Goal: Task Accomplishment & Management: Complete application form

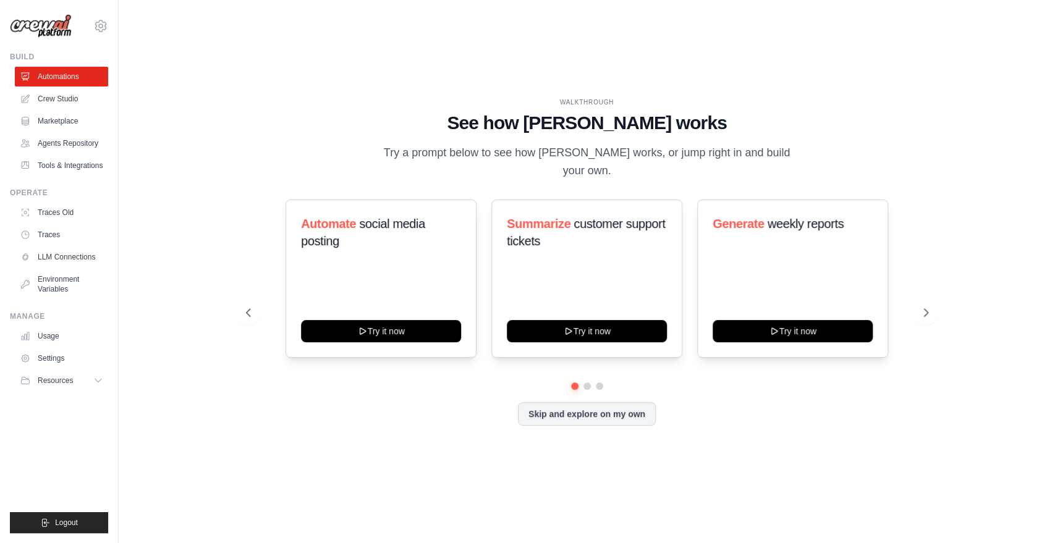
click at [577, 49] on div "WALKTHROUGH See how [PERSON_NAME] works Try a prompt below to see how [PERSON_N…" at bounding box center [586, 271] width 896 height 518
click at [526, 54] on div "WALKTHROUGH See how [PERSON_NAME] works Try a prompt below to see how [PERSON_N…" at bounding box center [586, 271] width 896 height 518
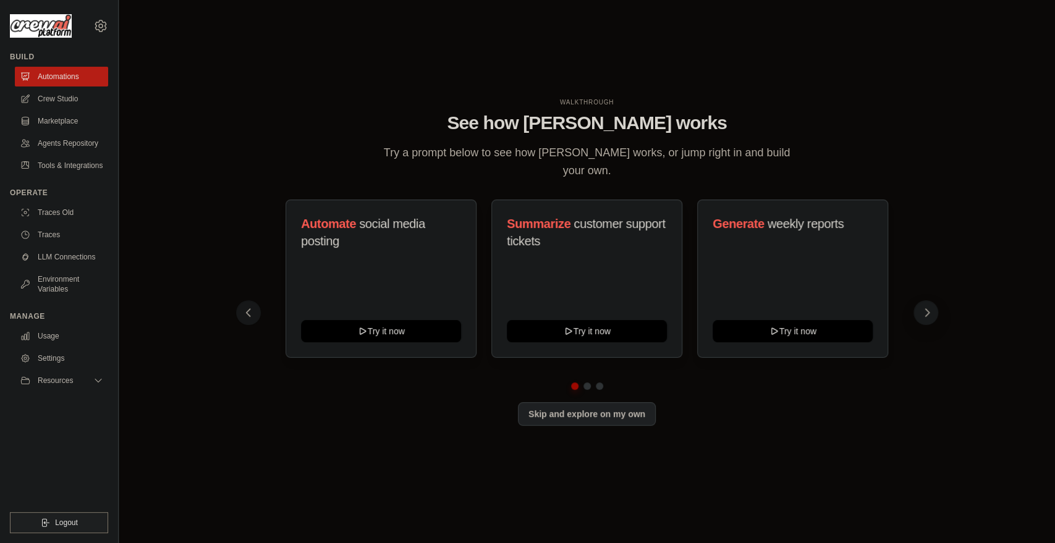
click at [913, 300] on button at bounding box center [925, 312] width 25 height 25
click at [98, 376] on icon at bounding box center [100, 381] width 10 height 10
click at [96, 379] on icon at bounding box center [99, 380] width 6 height 3
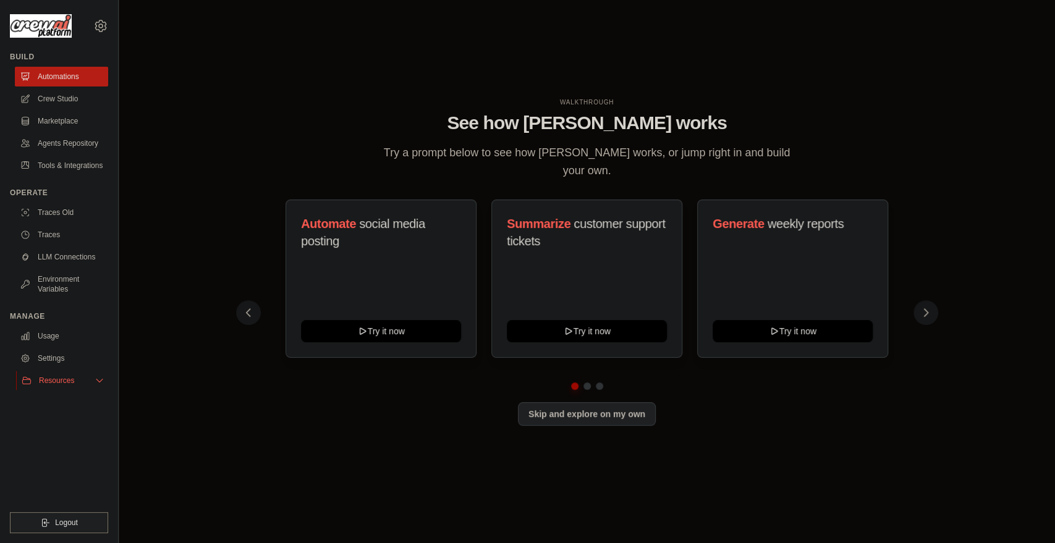
click at [95, 376] on icon at bounding box center [100, 381] width 10 height 10
click at [54, 416] on span "GitHub" at bounding box center [55, 421] width 23 height 10
drag, startPoint x: 67, startPoint y: 96, endPoint x: 77, endPoint y: 93, distance: 9.8
click at [69, 95] on link "Crew Studio" at bounding box center [62, 99] width 93 height 20
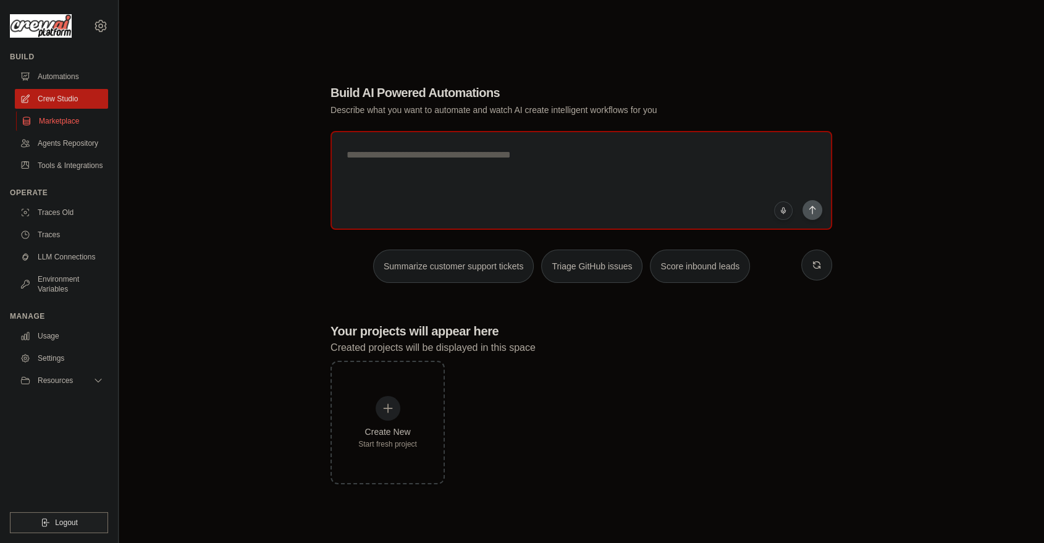
drag, startPoint x: 0, startPoint y: 0, endPoint x: 65, endPoint y: 113, distance: 130.7
click at [65, 113] on link "Marketplace" at bounding box center [62, 121] width 93 height 20
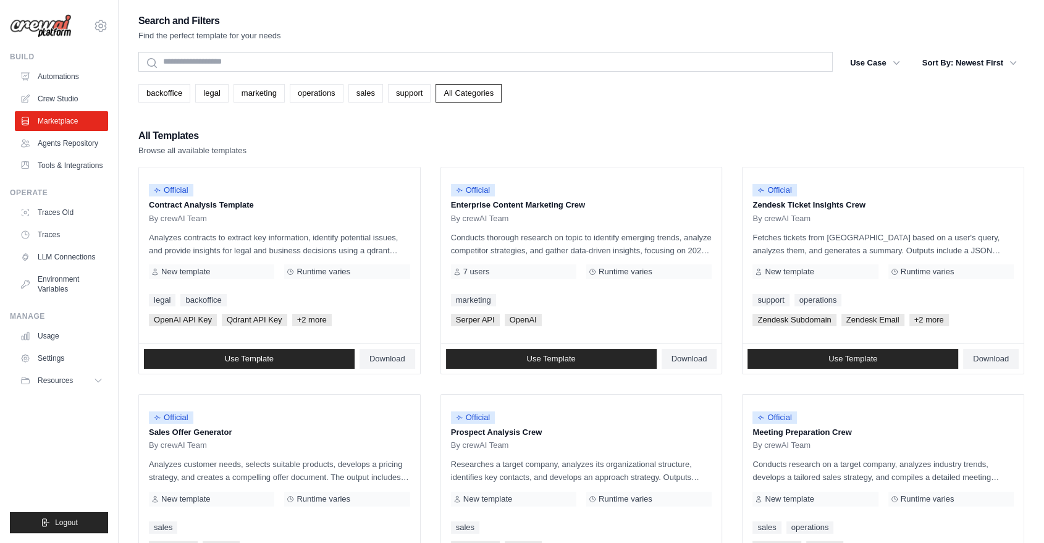
click at [238, 89] on link "marketing" at bounding box center [259, 93] width 51 height 19
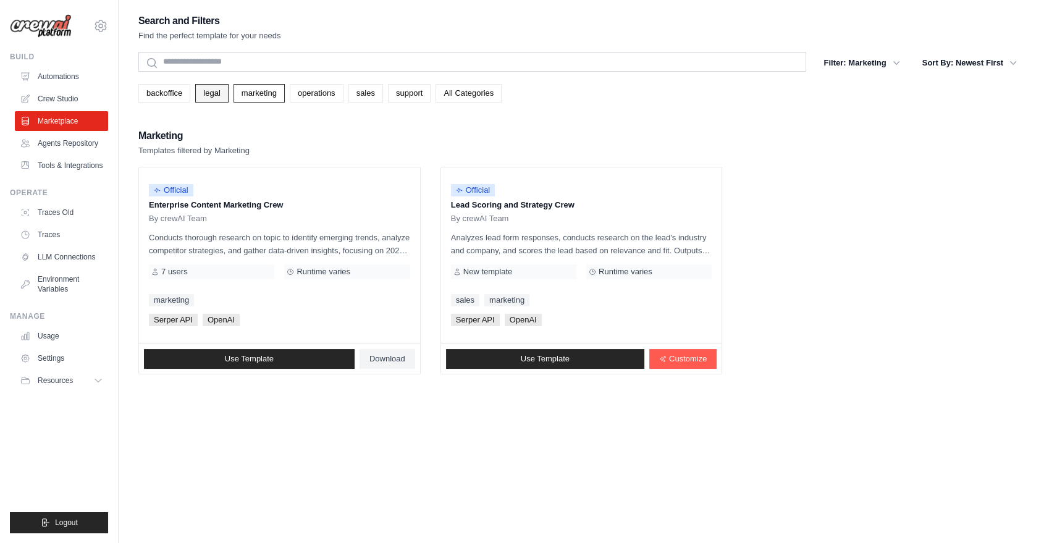
click at [198, 84] on link "legal" at bounding box center [211, 93] width 33 height 19
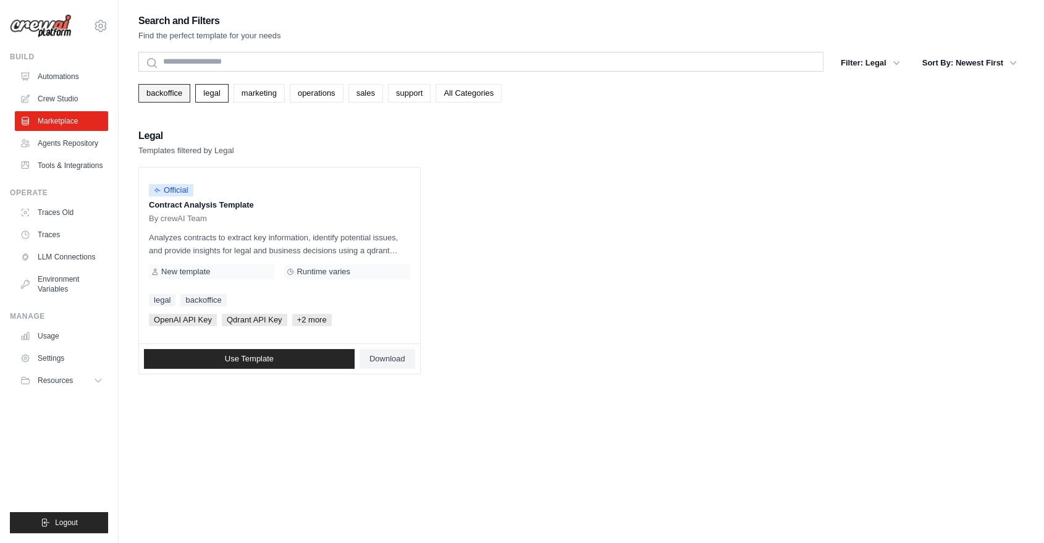
click at [156, 88] on link "backoffice" at bounding box center [164, 93] width 52 height 19
click at [348, 87] on link "sales" at bounding box center [365, 93] width 35 height 19
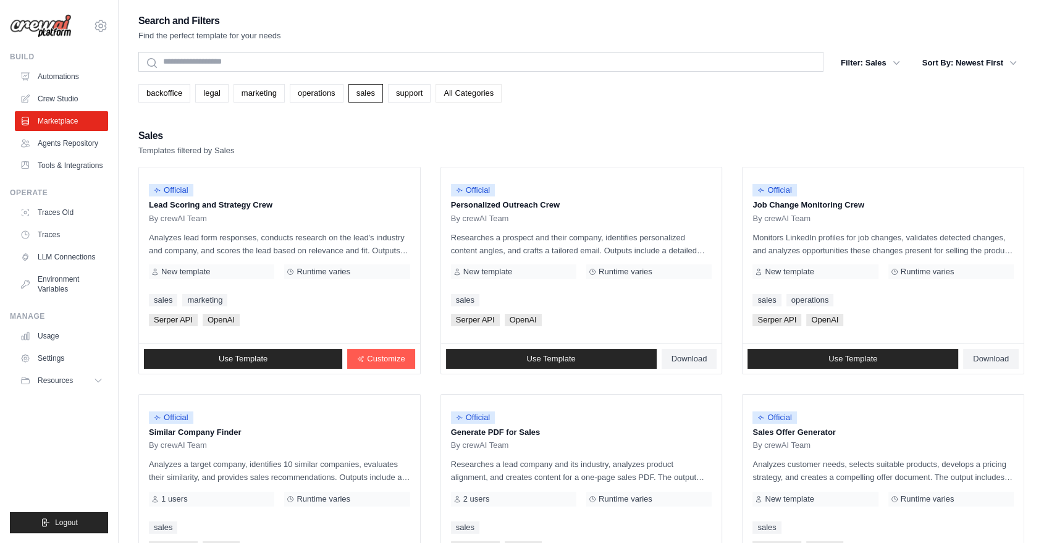
click at [436, 88] on link "All Categories" at bounding box center [469, 93] width 66 height 19
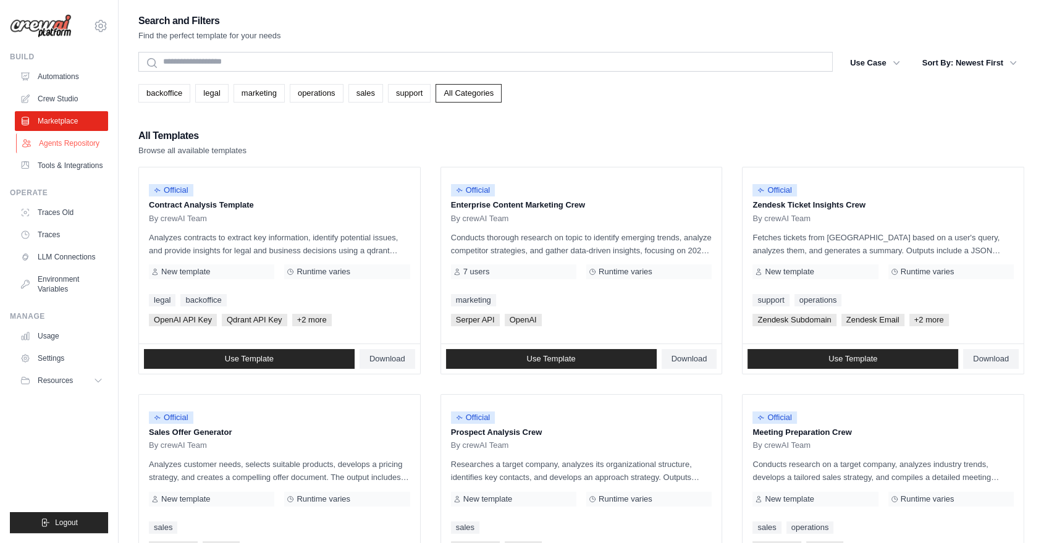
click at [44, 140] on link "Agents Repository" at bounding box center [62, 143] width 93 height 20
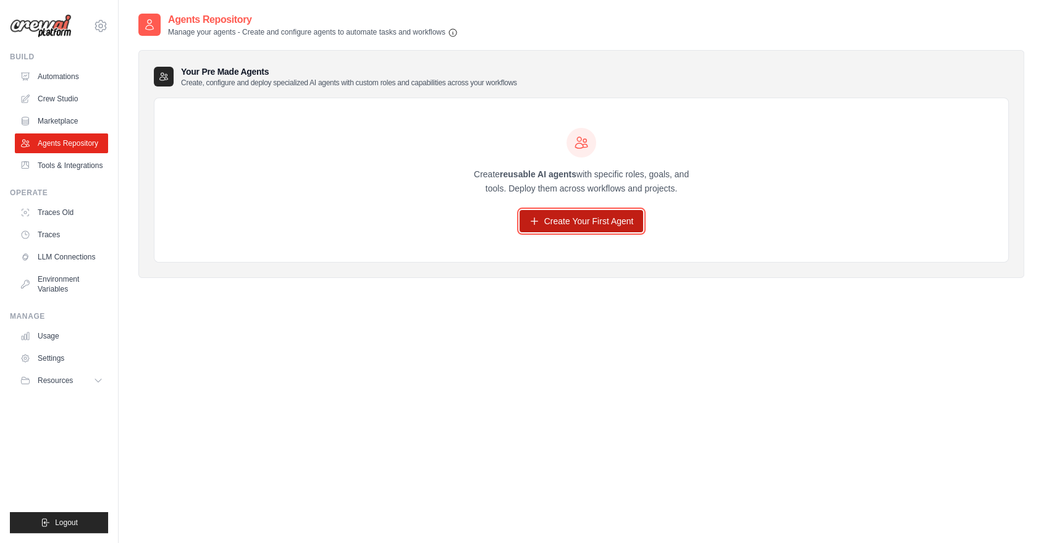
click at [578, 210] on link "Create Your First Agent" at bounding box center [582, 221] width 124 height 22
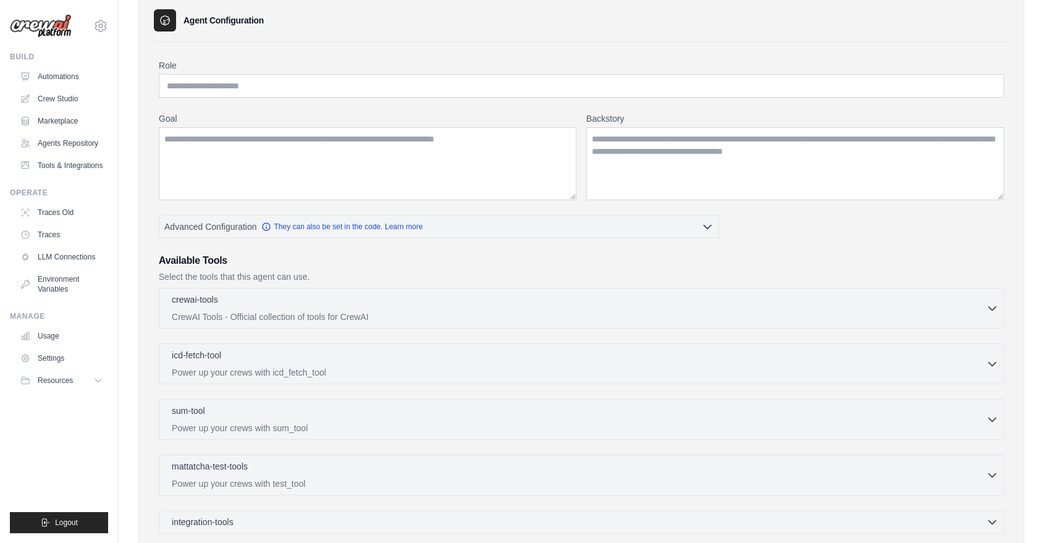
scroll to position [166, 0]
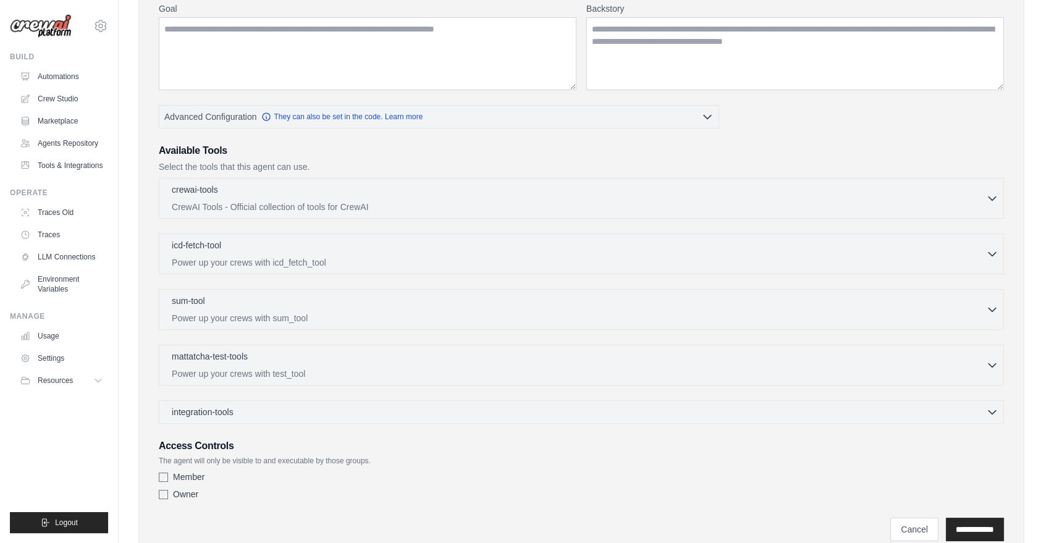
click at [345, 193] on div "crewai-tools 0 selected CrewAI Tools - Official collection of tools for CrewAI …" at bounding box center [581, 198] width 845 height 41
click at [398, 200] on p "CrewAI Tools - Official collection of tools for CrewAI" at bounding box center [579, 206] width 814 height 12
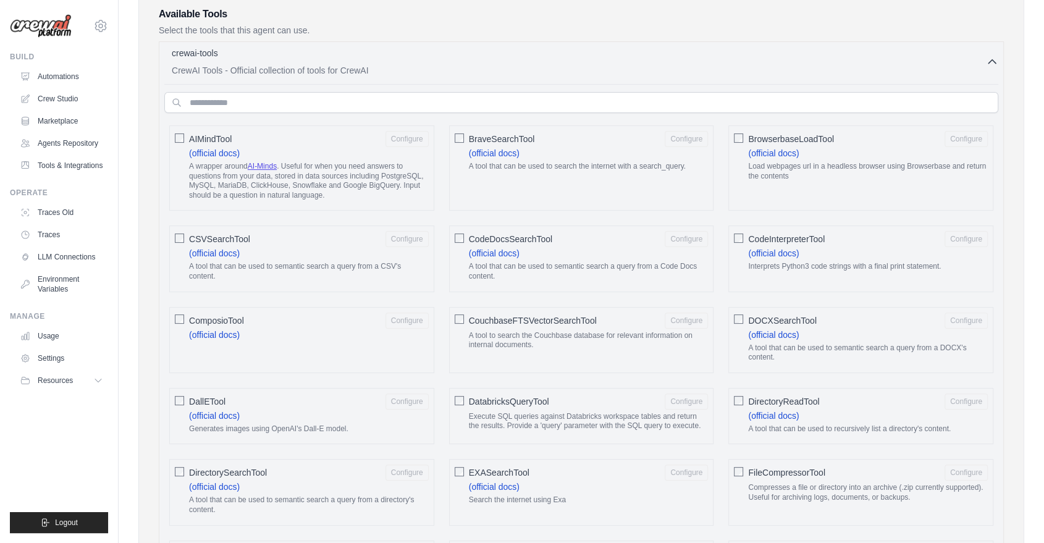
scroll to position [303, 0]
click at [756, 148] on link "(official docs)" at bounding box center [773, 153] width 51 height 10
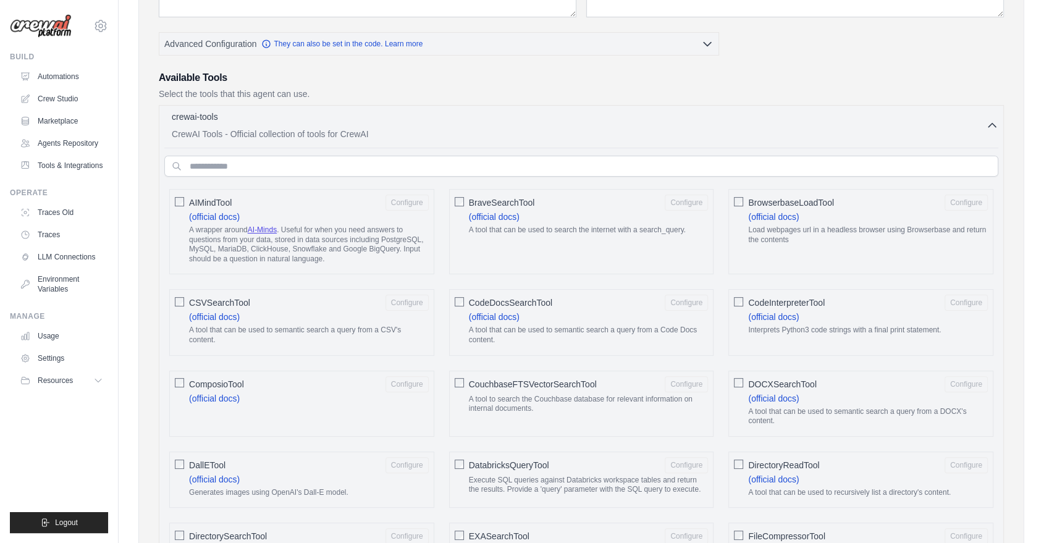
scroll to position [166, 0]
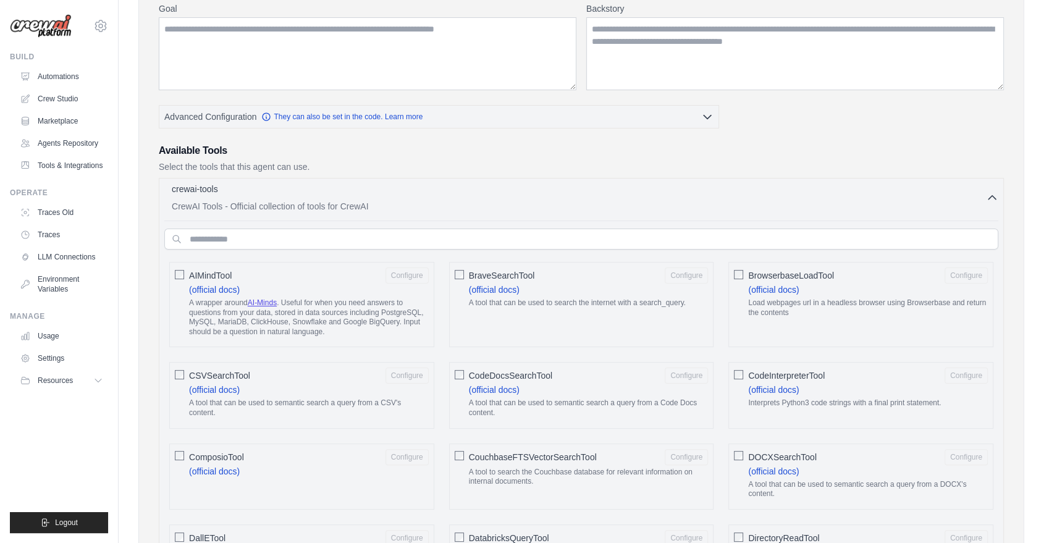
click at [995, 183] on button "crewai-tools 0 selected CrewAI Tools - Official collection of tools for CrewAI" at bounding box center [581, 198] width 834 height 30
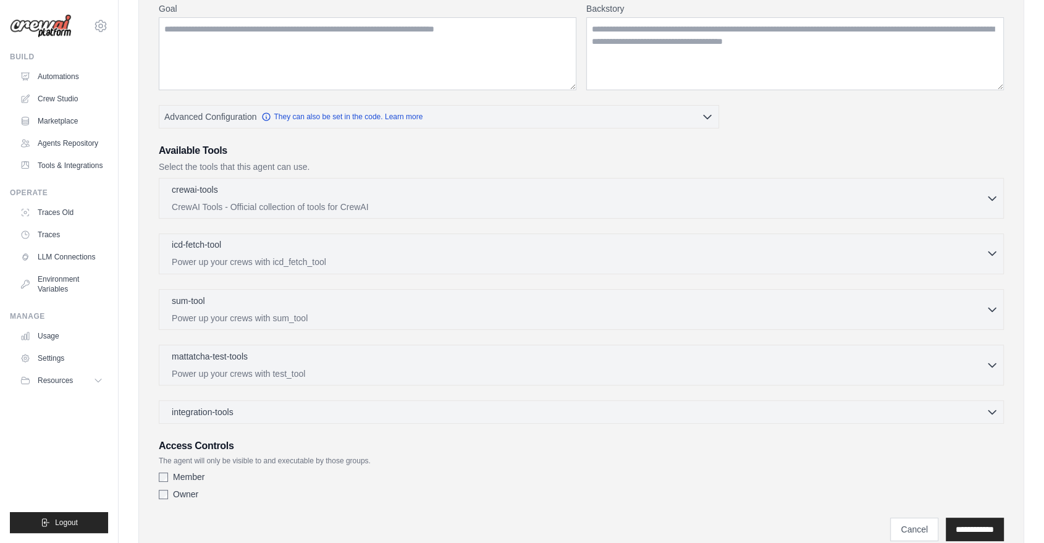
click at [998, 238] on button "icd-fetch-tool 0 selected Power up your crews with icd_fetch_tool" at bounding box center [581, 253] width 834 height 30
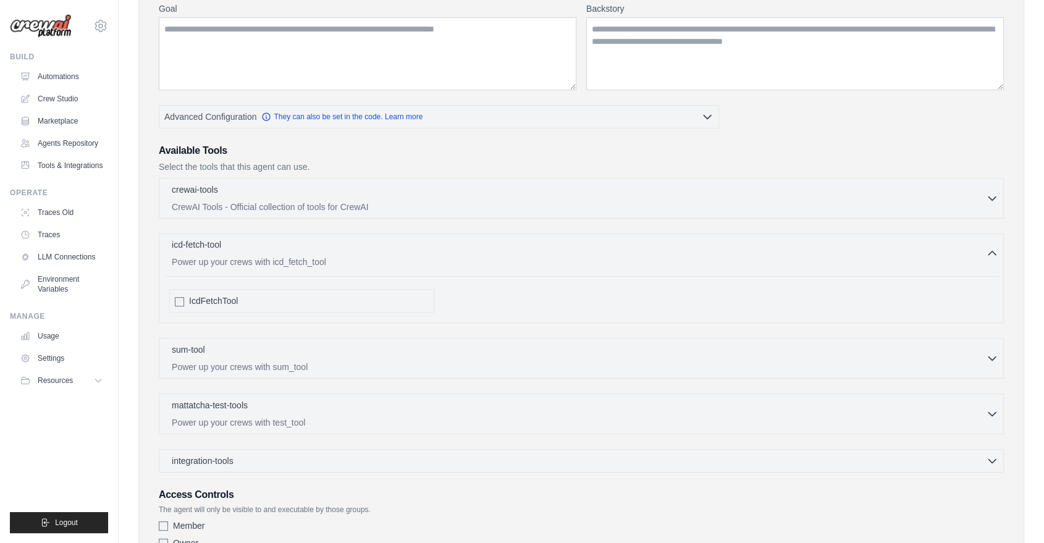
click at [989, 247] on icon "button" at bounding box center [992, 253] width 12 height 12
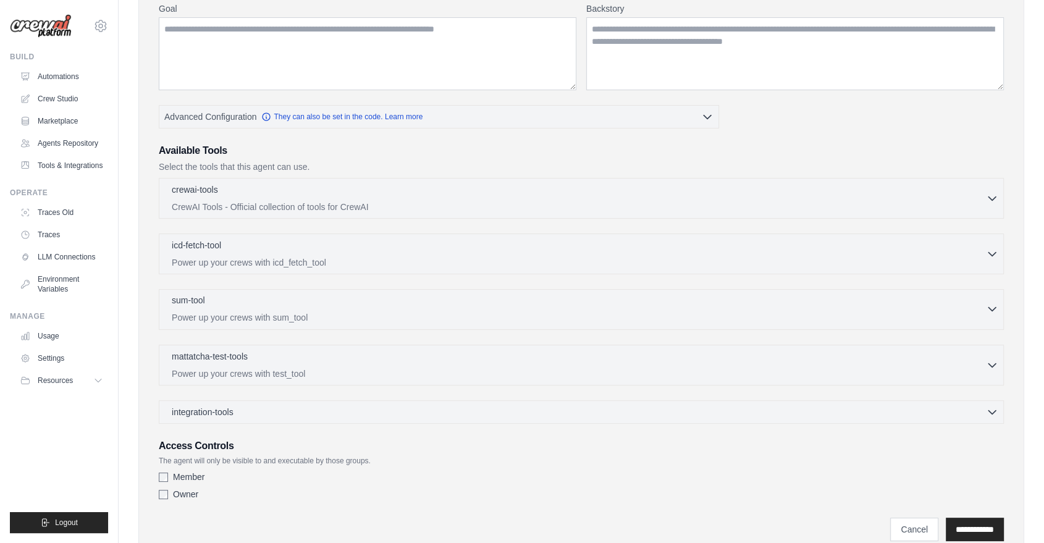
click at [997, 303] on icon "button" at bounding box center [992, 309] width 12 height 12
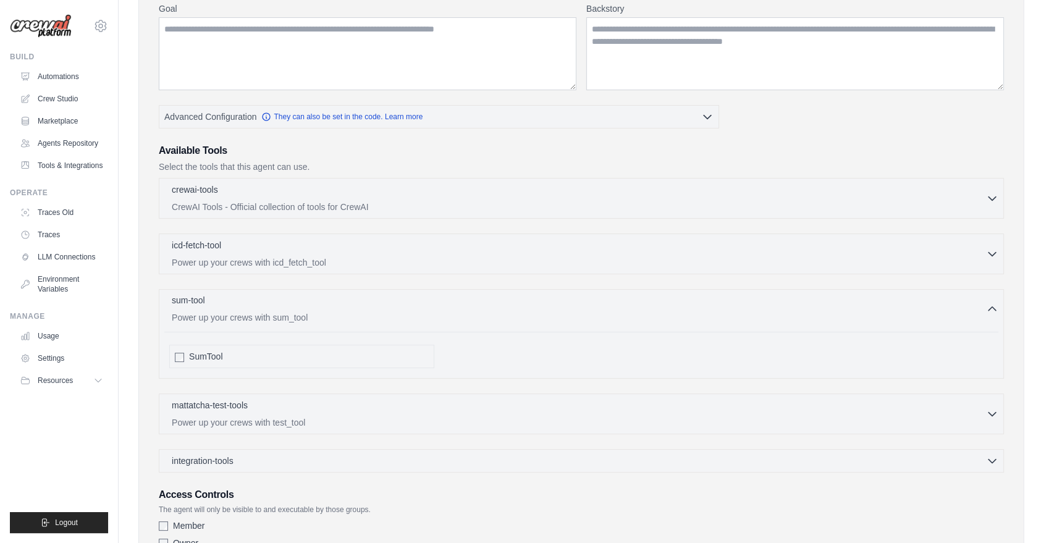
click at [990, 303] on icon "button" at bounding box center [992, 309] width 12 height 12
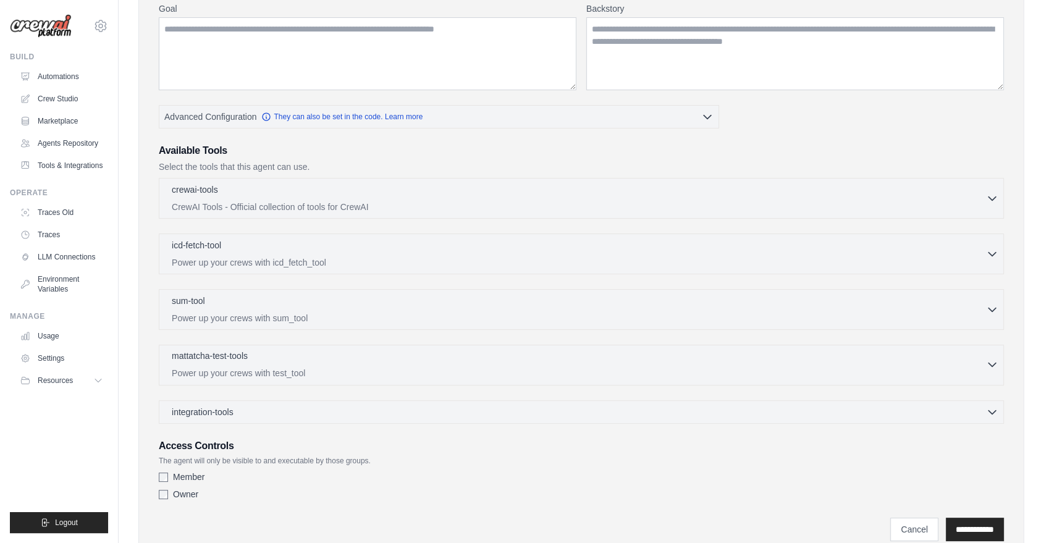
click at [994, 350] on button "mattatcha-test-tools 0 selected Power up your crews with test_tool" at bounding box center [581, 365] width 834 height 30
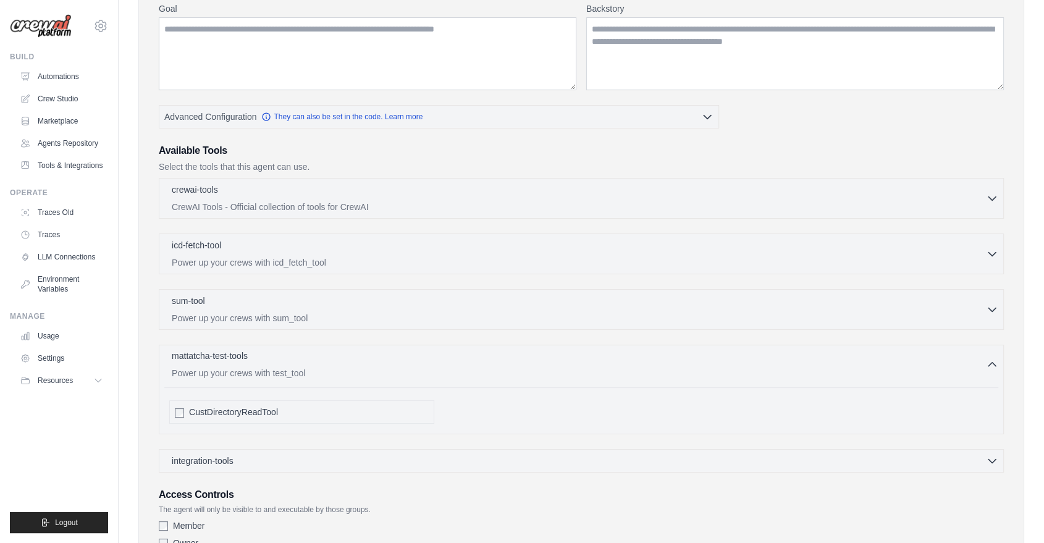
click at [994, 350] on button "mattatcha-test-tools 0 selected Power up your crews with test_tool" at bounding box center [581, 365] width 834 height 30
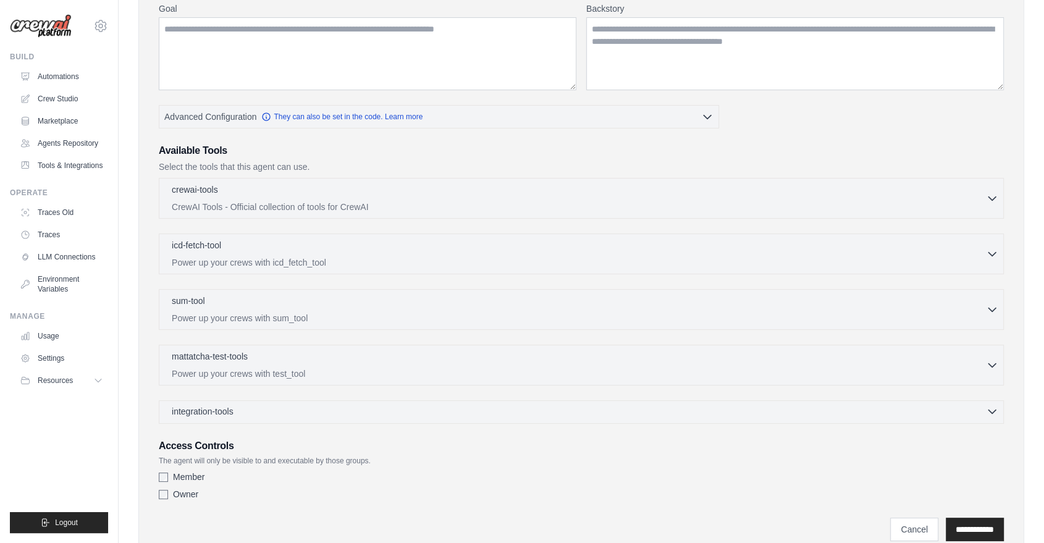
click at [985, 405] on div "integration-tools 0 selected" at bounding box center [585, 411] width 827 height 12
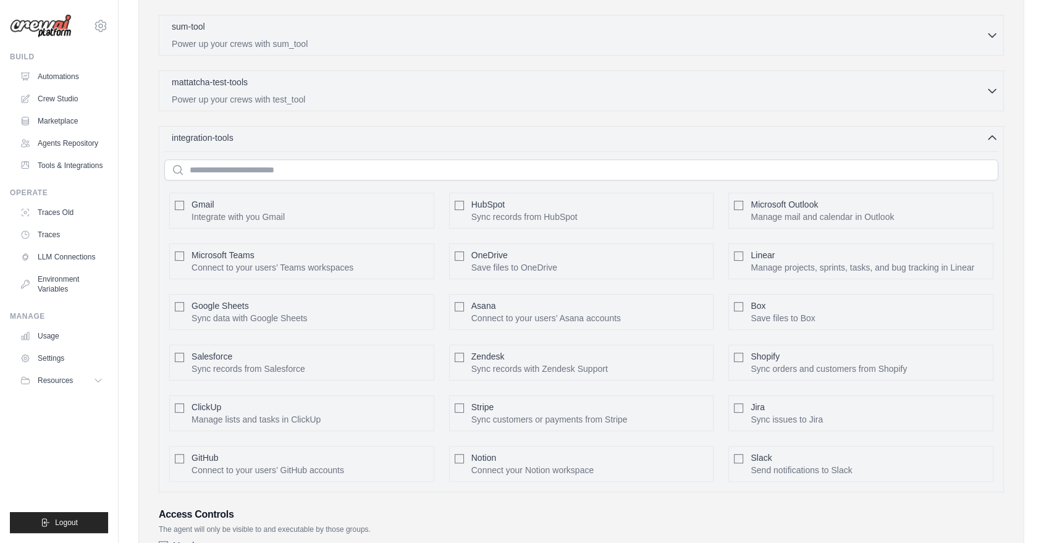
scroll to position [440, 0]
click at [966, 456] on button "Configure" at bounding box center [966, 464] width 43 height 16
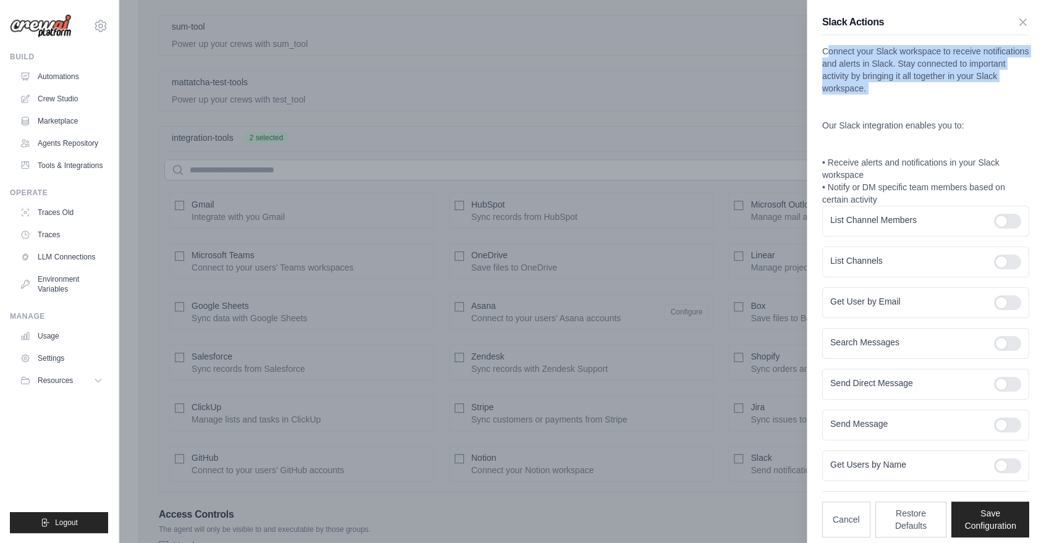
drag, startPoint x: 840, startPoint y: 45, endPoint x: 1006, endPoint y: 92, distance: 172.1
click at [1006, 92] on p "Connect your Slack workspace to receive notifications and alerts in Slack. Stay…" at bounding box center [925, 125] width 207 height 161
drag, startPoint x: 903, startPoint y: 60, endPoint x: 971, endPoint y: 95, distance: 75.7
click at [971, 95] on p "Connect your Slack workspace to receive notifications and alerts in Slack. Stay…" at bounding box center [925, 125] width 207 height 161
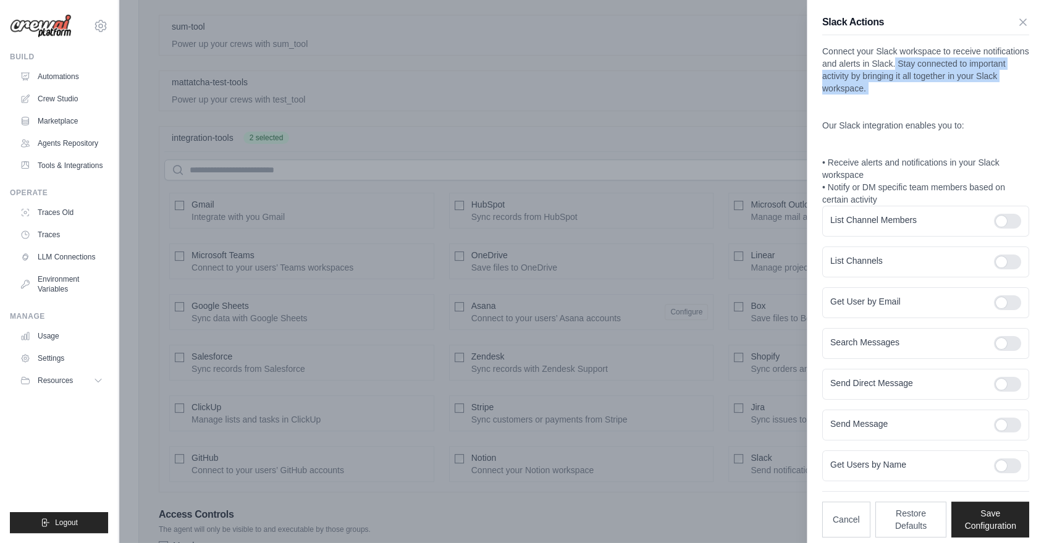
click at [971, 95] on p "Connect your Slack workspace to receive notifications and alerts in Slack. Stay…" at bounding box center [925, 125] width 207 height 161
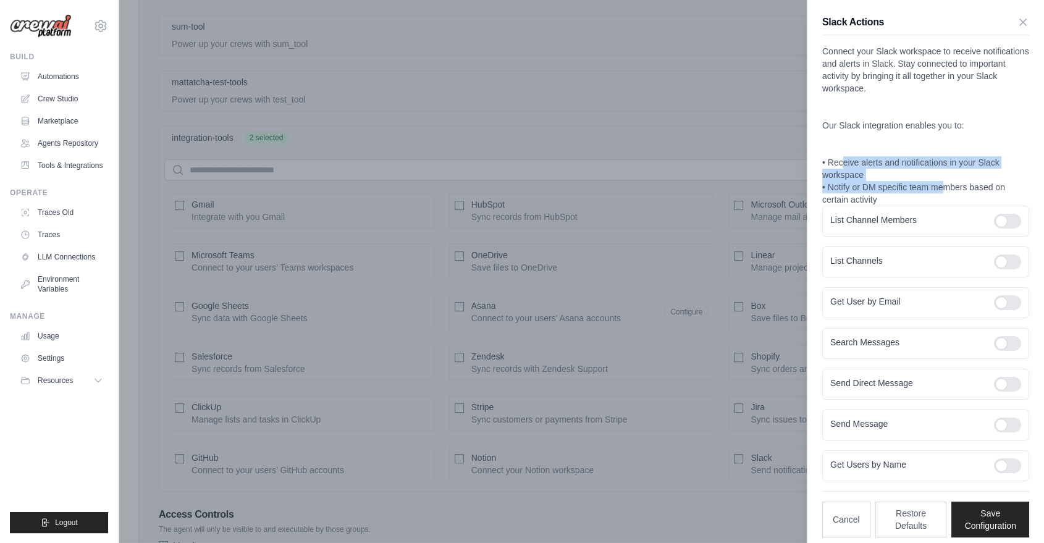
drag, startPoint x: 854, startPoint y: 152, endPoint x: 952, endPoint y: 172, distance: 99.6
click at [952, 172] on p "Connect your Slack workspace to receive notifications and alerts in Slack. Stay…" at bounding box center [925, 125] width 207 height 161
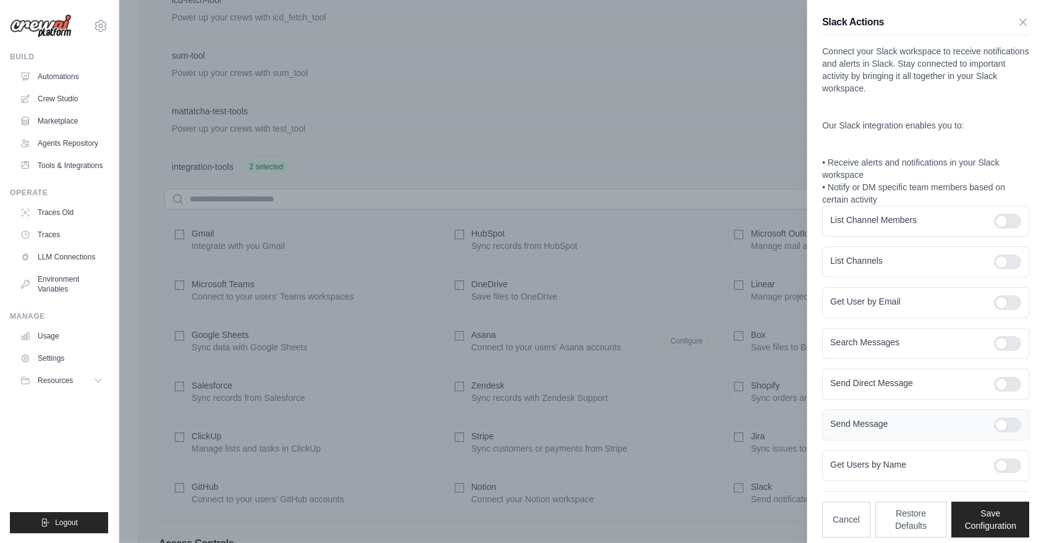
scroll to position [418, 0]
click at [1005, 214] on div at bounding box center [1007, 221] width 27 height 15
click at [1007, 214] on div at bounding box center [1007, 221] width 27 height 15
click at [1013, 377] on div at bounding box center [1007, 384] width 27 height 15
click at [906, 382] on form "List Channel Members List Channels Get User by Email Search Messages Send Direc…" at bounding box center [925, 344] width 207 height 276
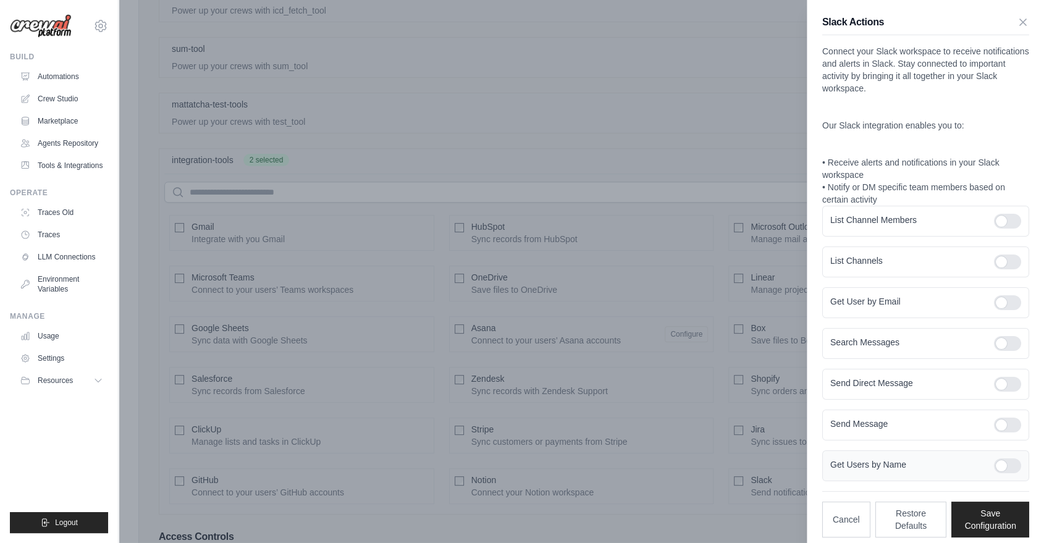
click at [1012, 458] on div at bounding box center [1007, 465] width 27 height 15
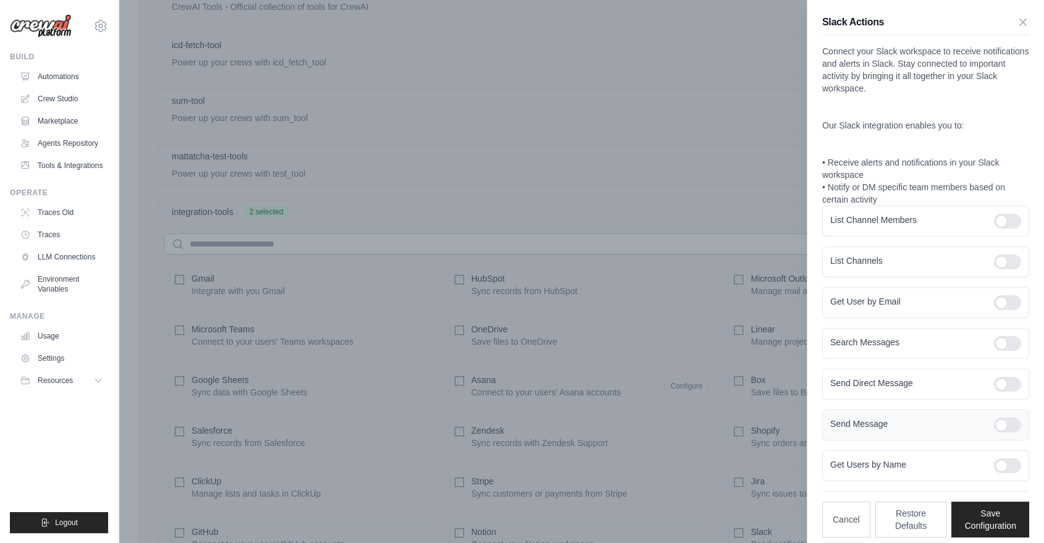
scroll to position [349, 0]
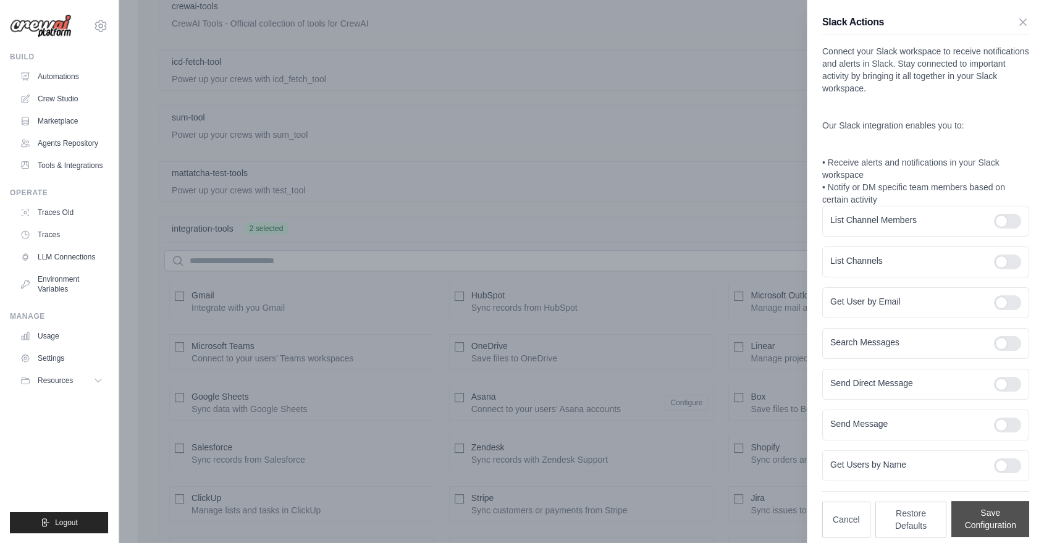
click at [1000, 501] on button "Save Configuration" at bounding box center [990, 519] width 78 height 36
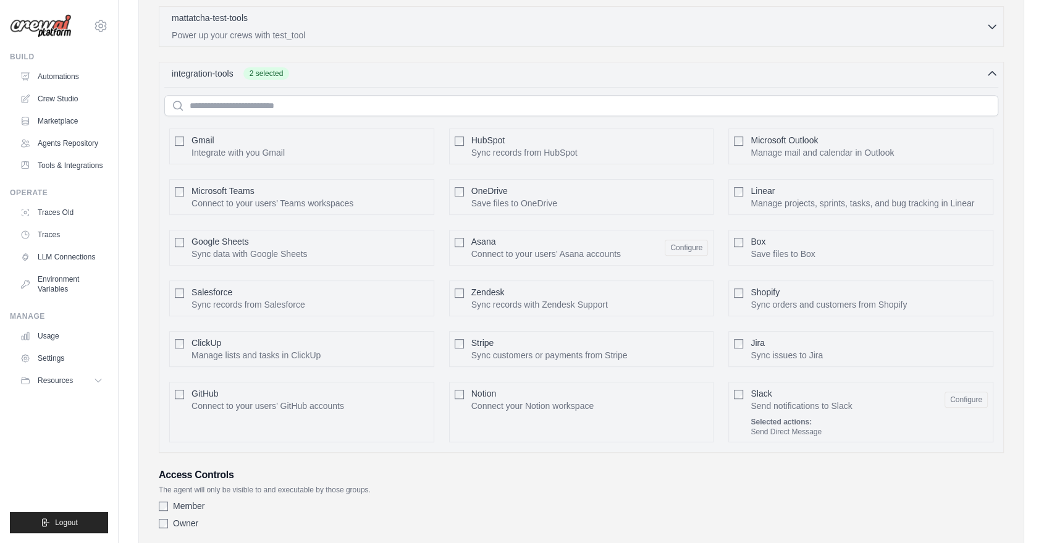
scroll to position [510, 0]
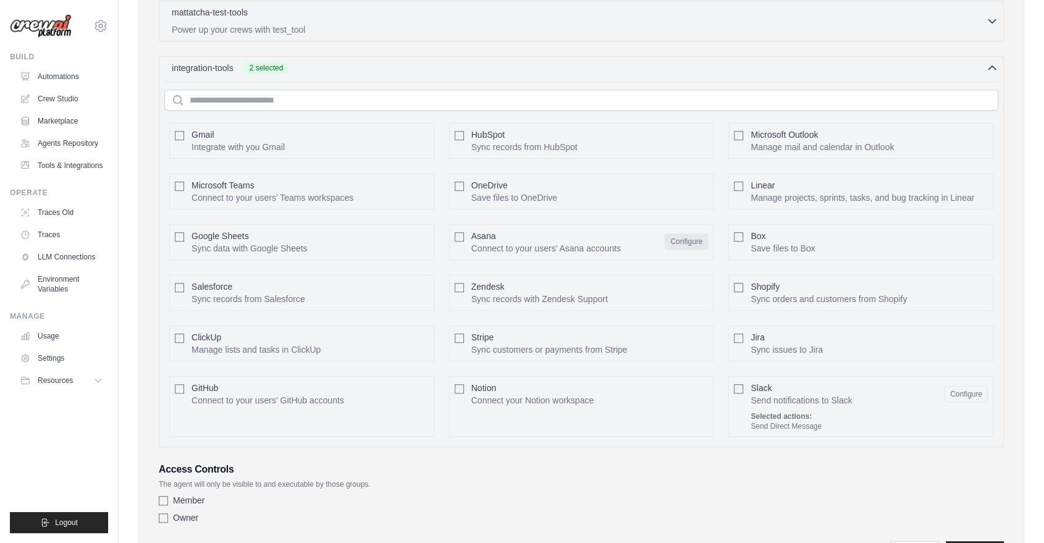
click at [693, 234] on button "Configure" at bounding box center [686, 242] width 43 height 16
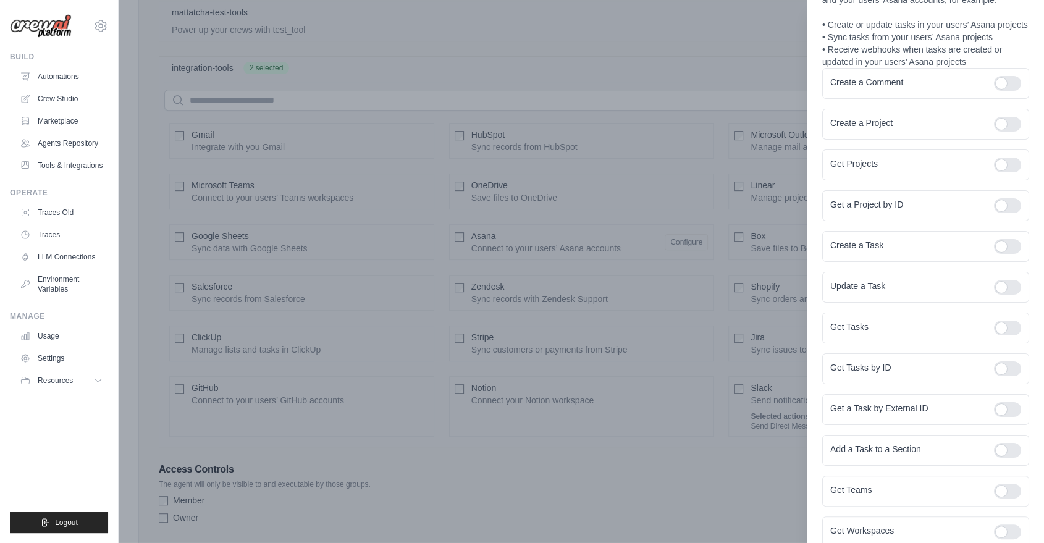
scroll to position [137, 0]
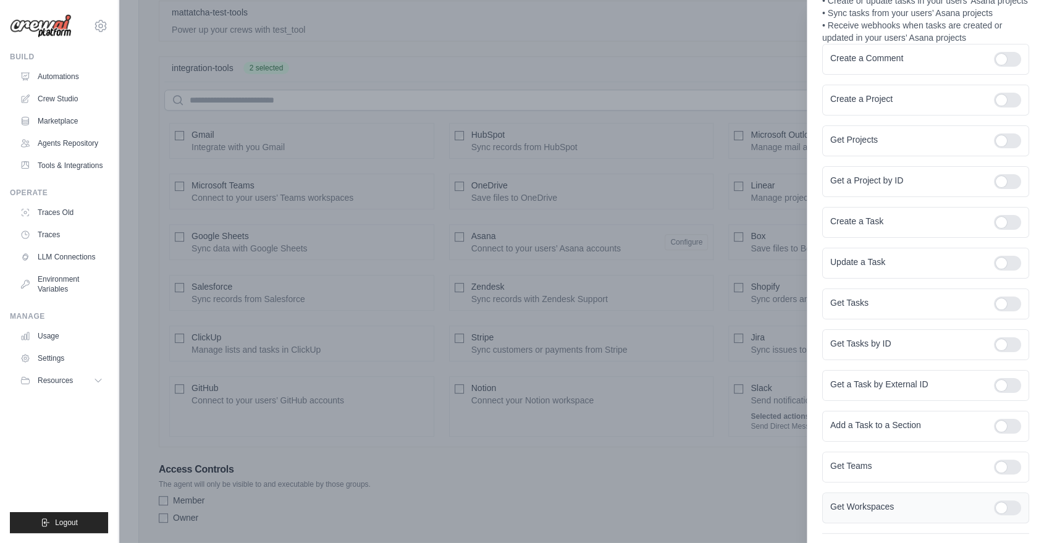
click at [1003, 500] on div at bounding box center [1007, 507] width 27 height 15
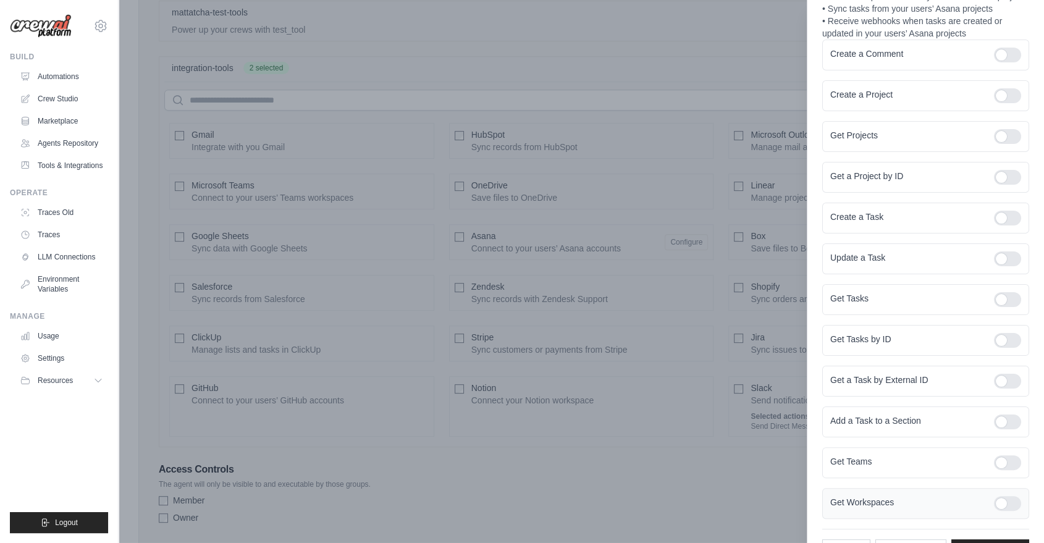
click at [997, 496] on div at bounding box center [1007, 503] width 27 height 15
click at [933, 325] on div "Get Tasks by ID" at bounding box center [925, 340] width 207 height 31
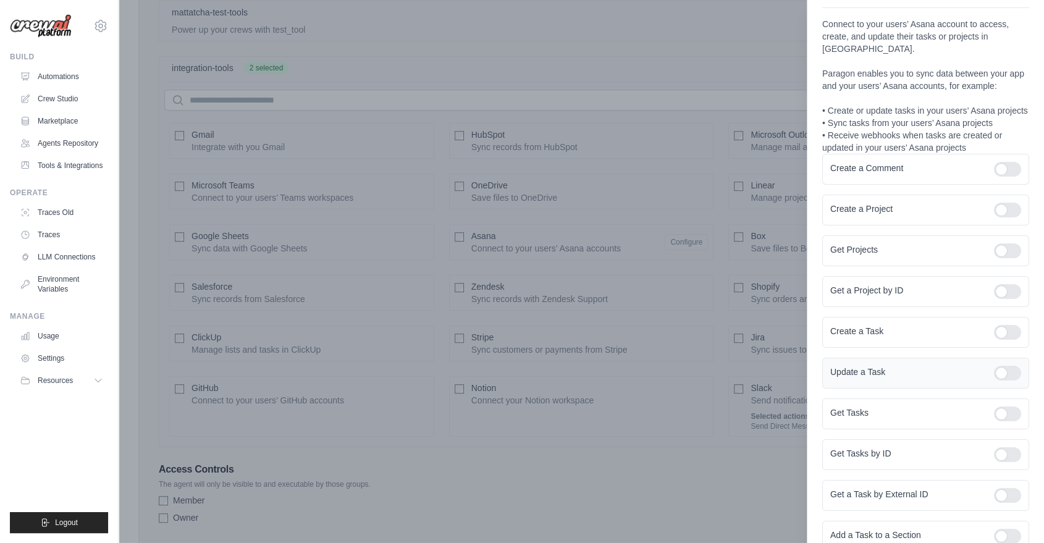
scroll to position [4, 0]
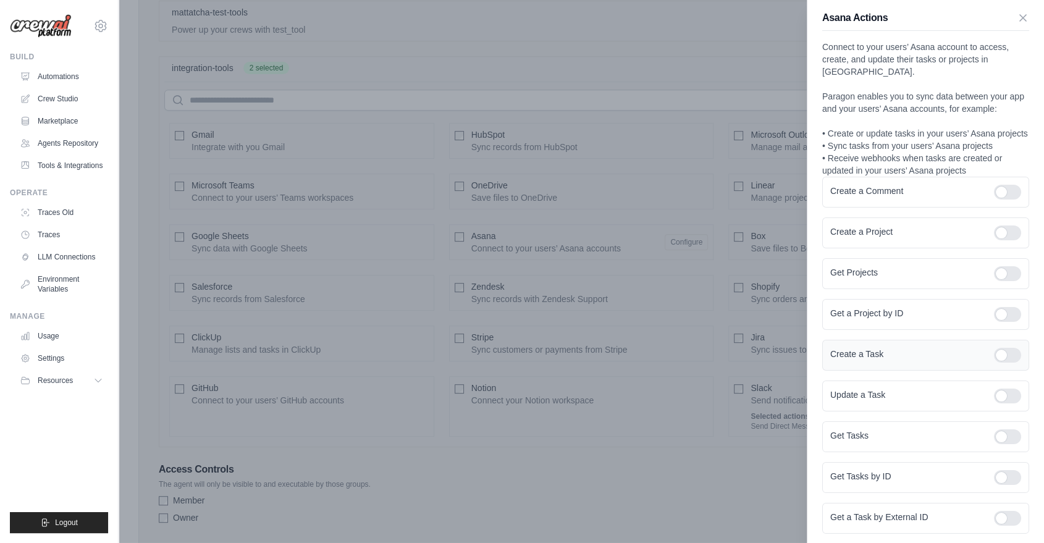
click at [1003, 348] on div at bounding box center [1007, 355] width 27 height 15
click at [1032, 337] on div "Asana Actions Connect to your users’ Asana account to access, create, and updat…" at bounding box center [925, 361] width 237 height 731
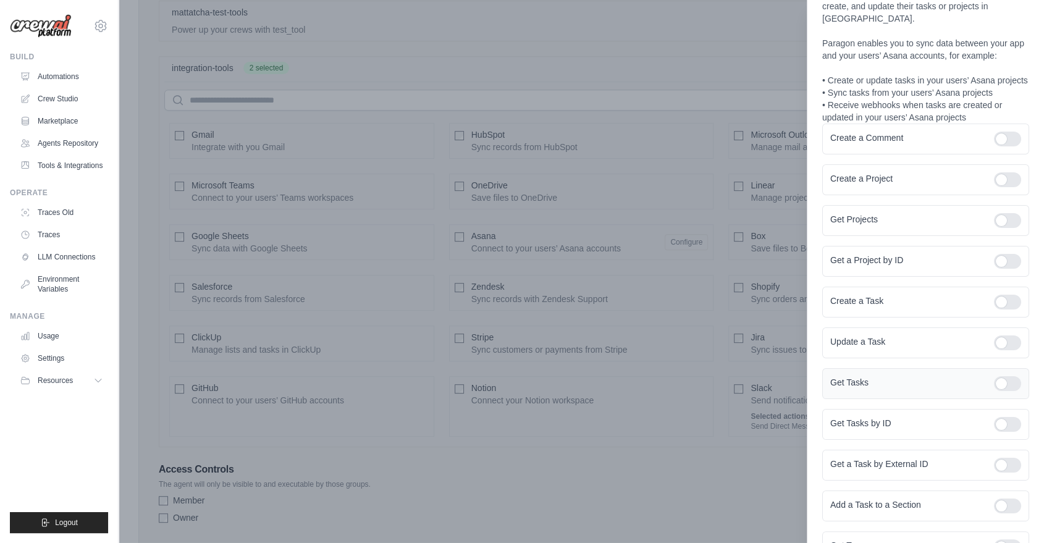
scroll to position [141, 0]
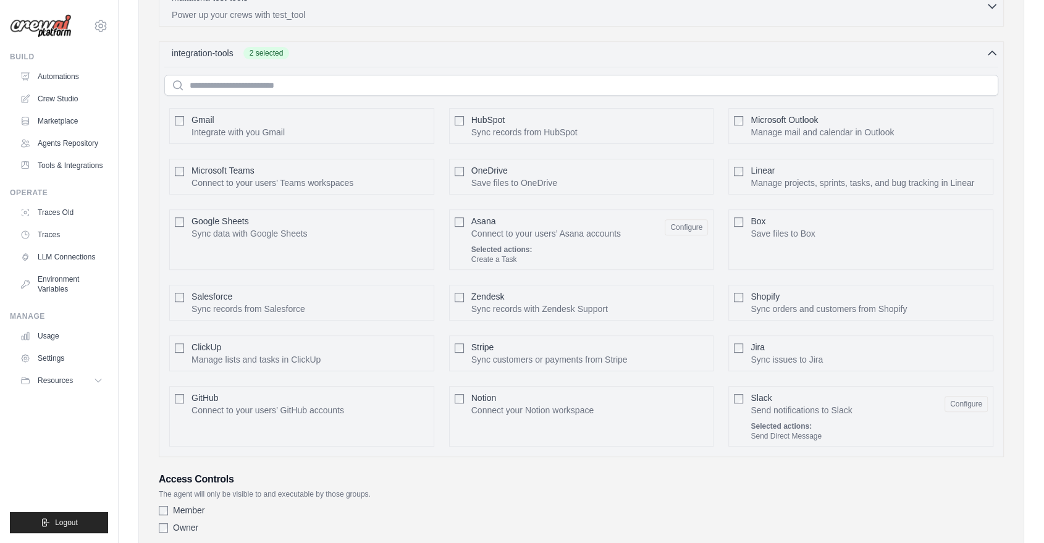
scroll to position [533, 0]
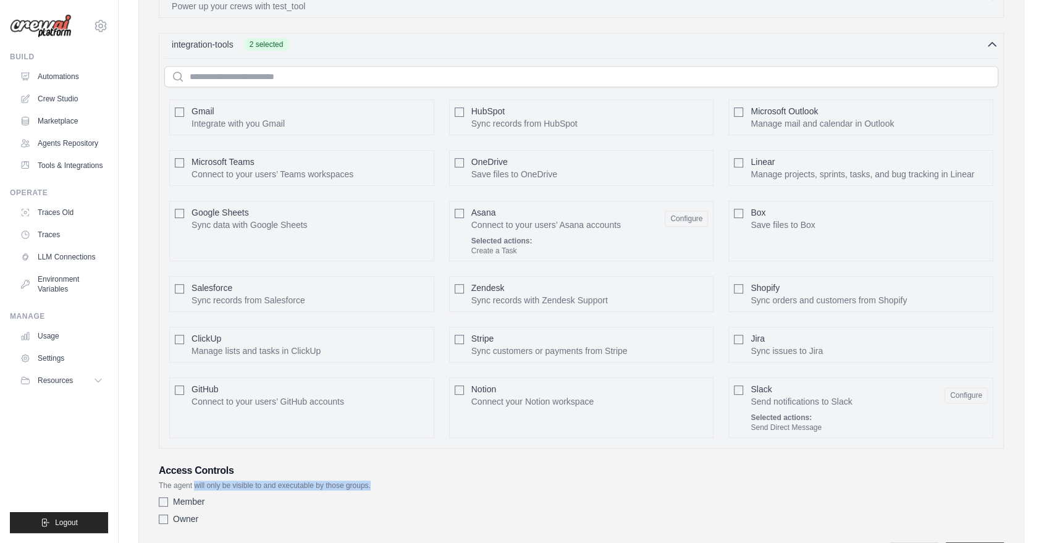
drag, startPoint x: 182, startPoint y: 423, endPoint x: 389, endPoint y: 417, distance: 207.1
click at [389, 481] on p "The agent will only be visible to and executable by those groups." at bounding box center [581, 486] width 845 height 10
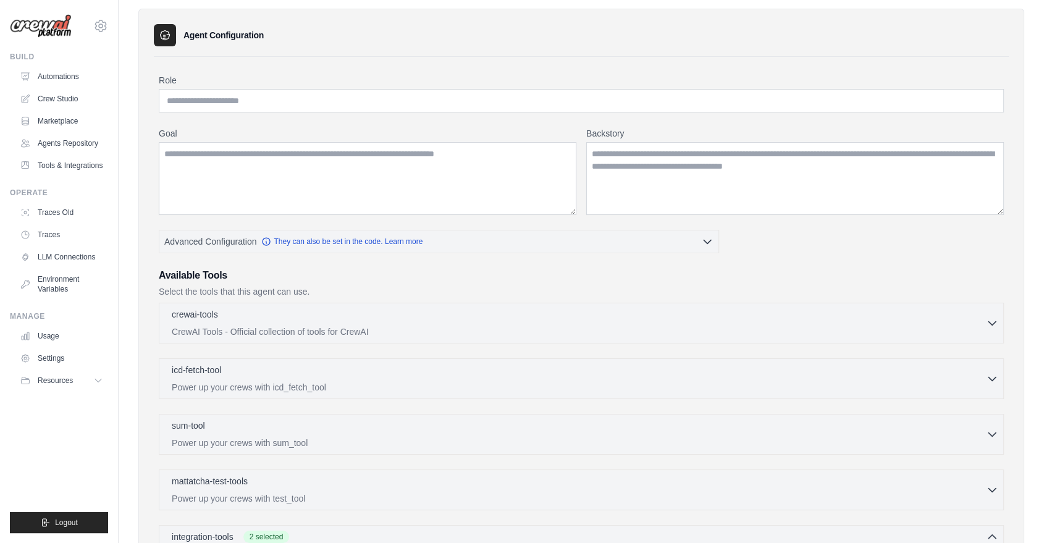
scroll to position [0, 0]
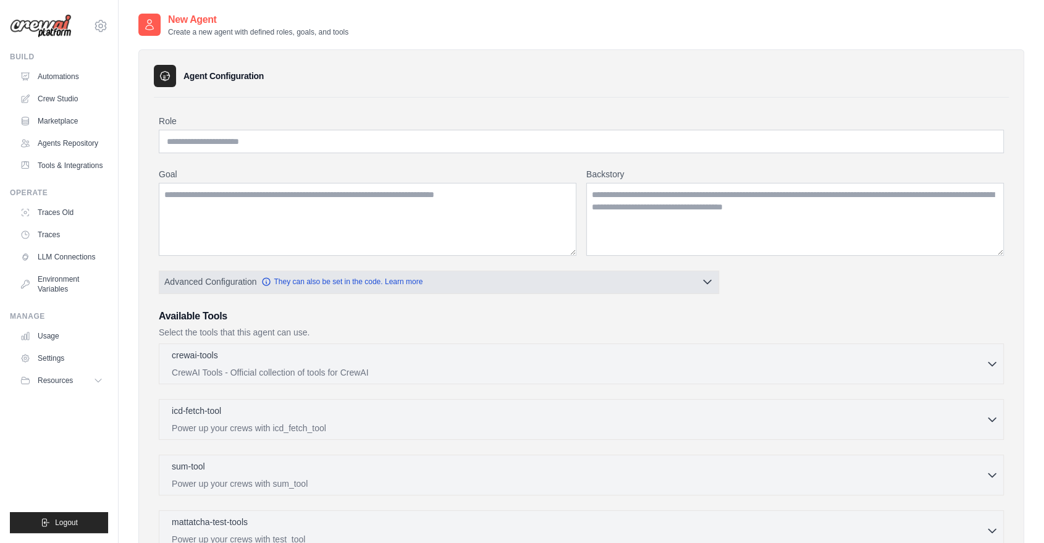
click at [500, 271] on button "Advanced Configuration They can also be set in the code. Learn more" at bounding box center [438, 282] width 559 height 22
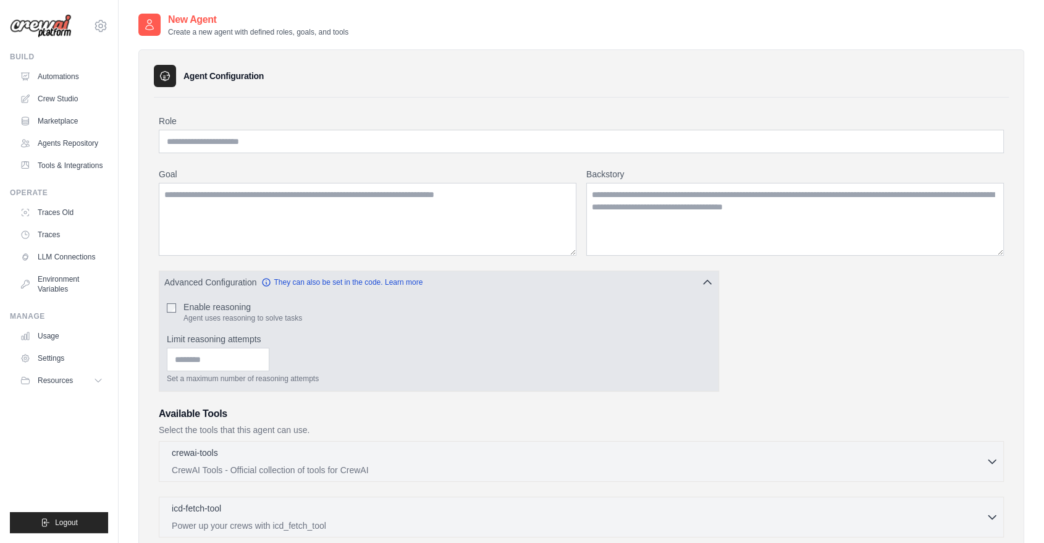
click at [489, 293] on div "Enable reasoning Agent uses reasoning to solve tasks Limit reasoning attempts S…" at bounding box center [438, 342] width 559 height 98
click at [570, 271] on button "Advanced Configuration They can also be set in the code. Learn more" at bounding box center [438, 282] width 559 height 22
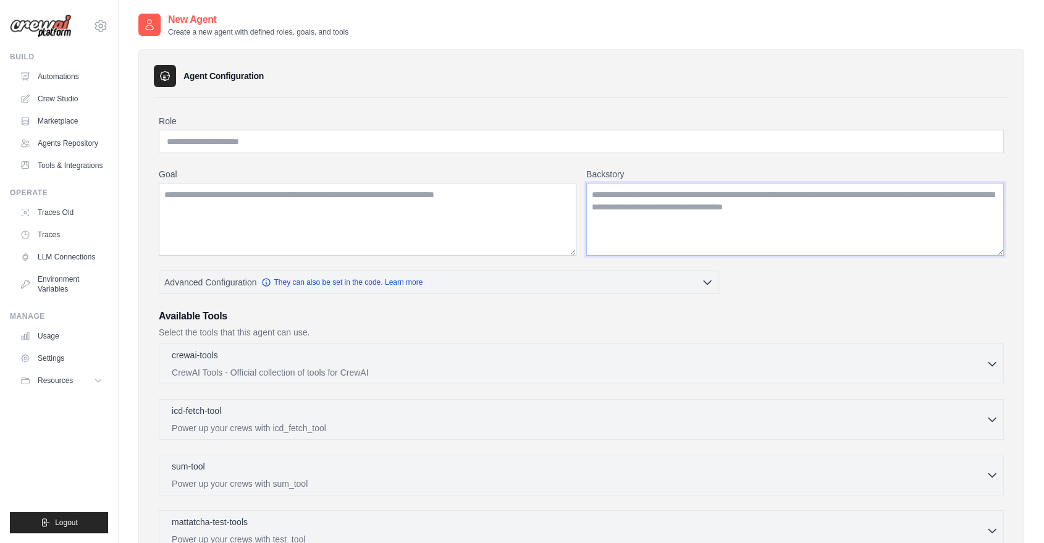
click at [701, 207] on textarea "Backstory" at bounding box center [795, 219] width 418 height 73
click at [250, 136] on input "Role" at bounding box center [581, 141] width 845 height 23
click at [291, 168] on label "Goal" at bounding box center [368, 174] width 418 height 12
click at [291, 183] on textarea "Goal" at bounding box center [368, 219] width 418 height 73
drag, startPoint x: 201, startPoint y: 30, endPoint x: 391, endPoint y: 28, distance: 190.3
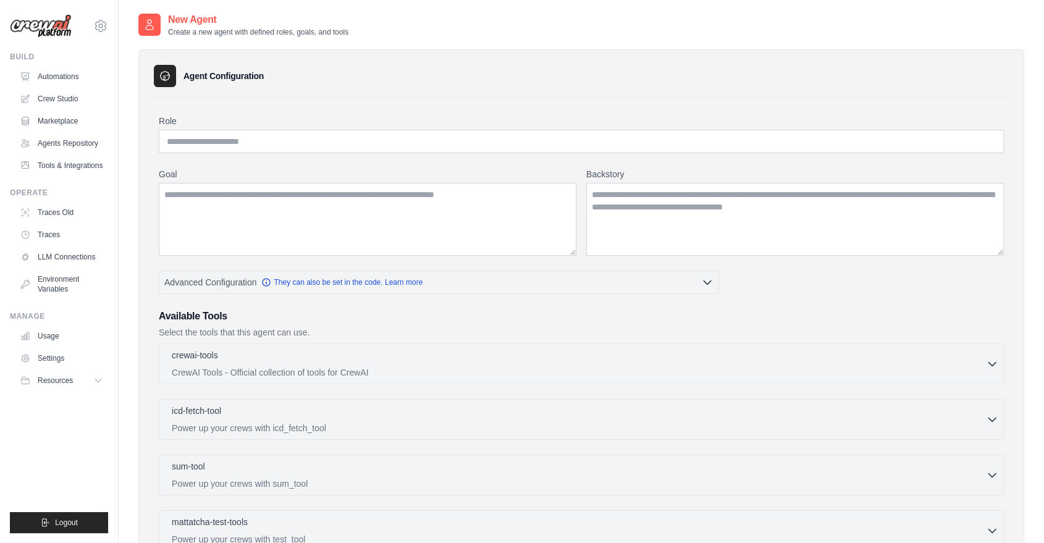
click at [391, 28] on div "New Agent Create a new agent with defined roles, goals, and tools" at bounding box center [581, 24] width 886 height 25
